Goal: Task Accomplishment & Management: Use online tool/utility

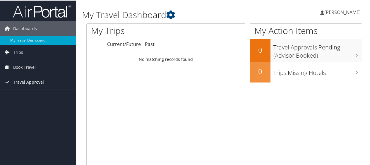
click at [37, 80] on span "Travel Approval" at bounding box center [28, 81] width 31 height 15
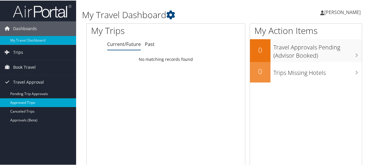
click at [30, 101] on link "Approved Trips" at bounding box center [38, 102] width 76 height 9
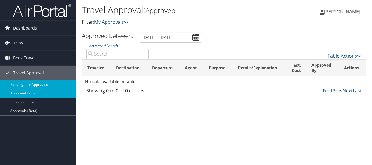
click at [32, 81] on link "Pending Trip Approvals" at bounding box center [38, 84] width 76 height 9
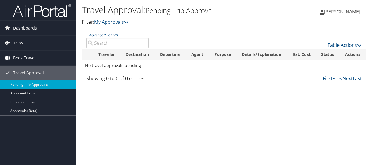
click at [29, 55] on span "Book Travel" at bounding box center [24, 58] width 23 height 15
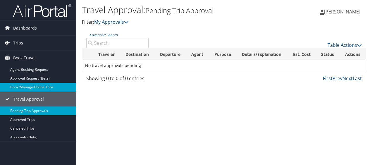
click at [31, 86] on link "Book/Manage Online Trips" at bounding box center [38, 87] width 76 height 9
